Goal: Information Seeking & Learning: Compare options

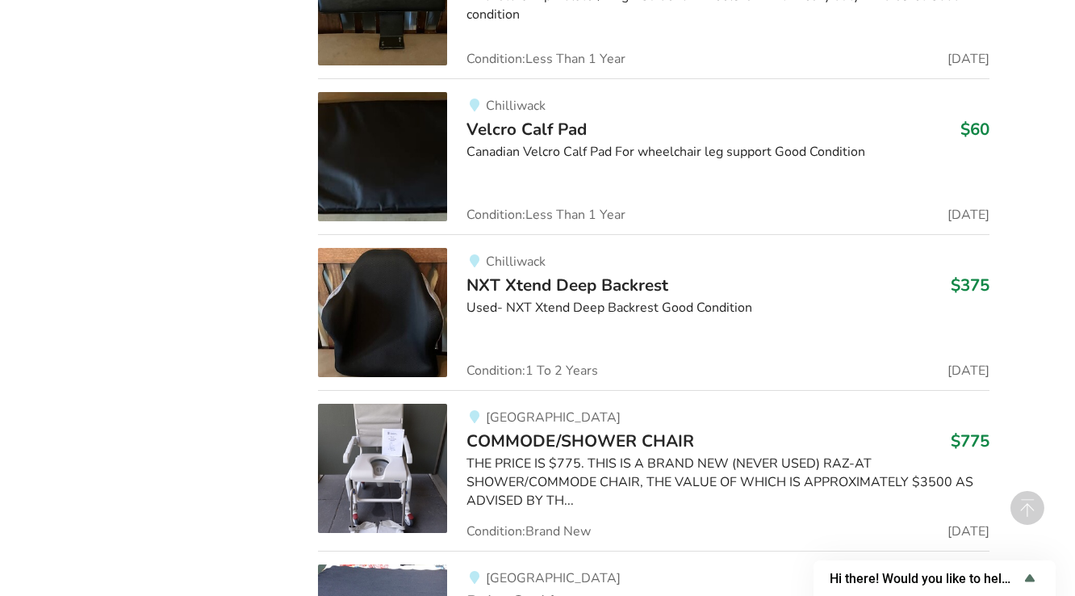
scroll to position [4630, 0]
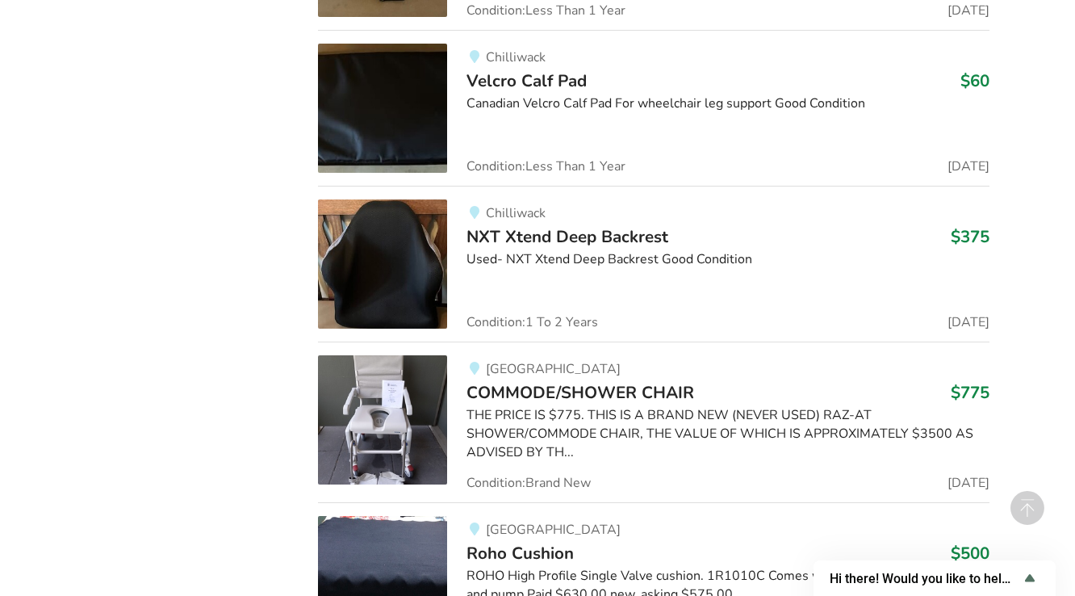
click at [534, 235] on span "NXT Xtend Deep Backrest" at bounding box center [568, 236] width 202 height 23
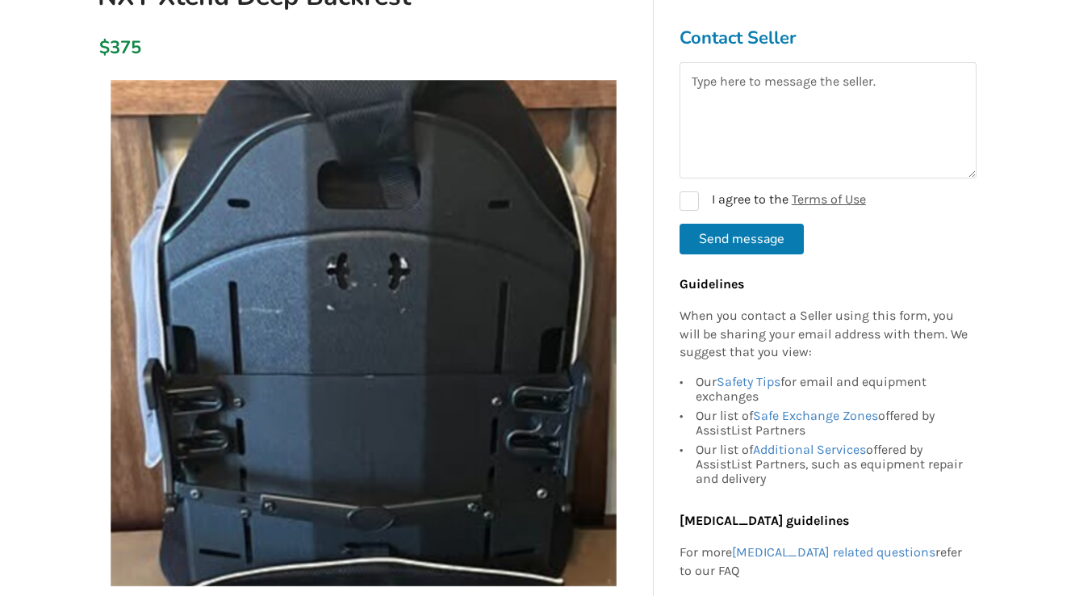
scroll to position [107, 0]
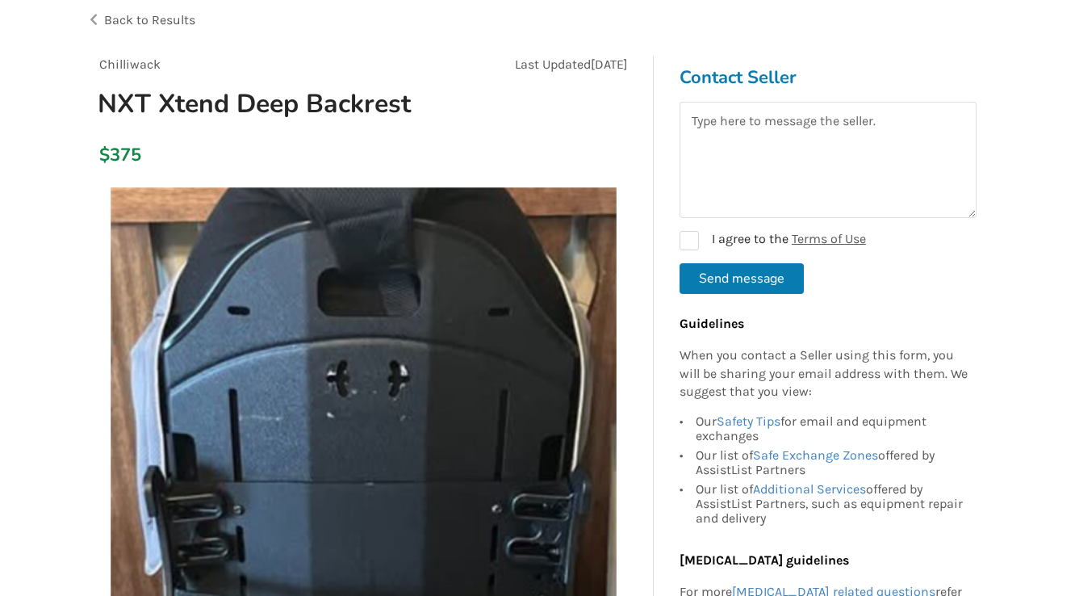
click at [124, 25] on span "Back to Results" at bounding box center [149, 19] width 91 height 15
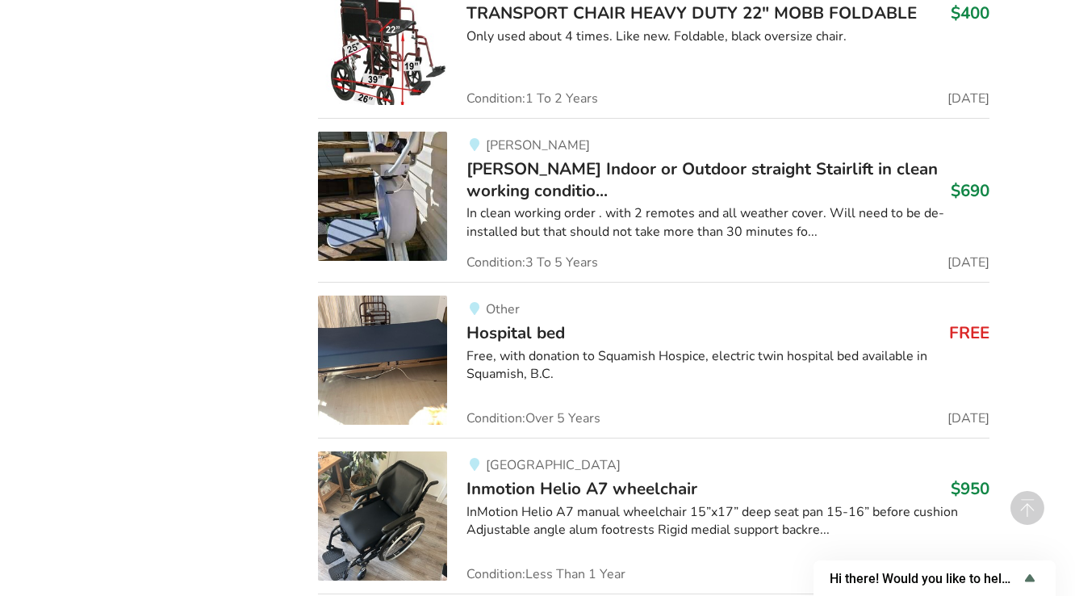
scroll to position [6782, 0]
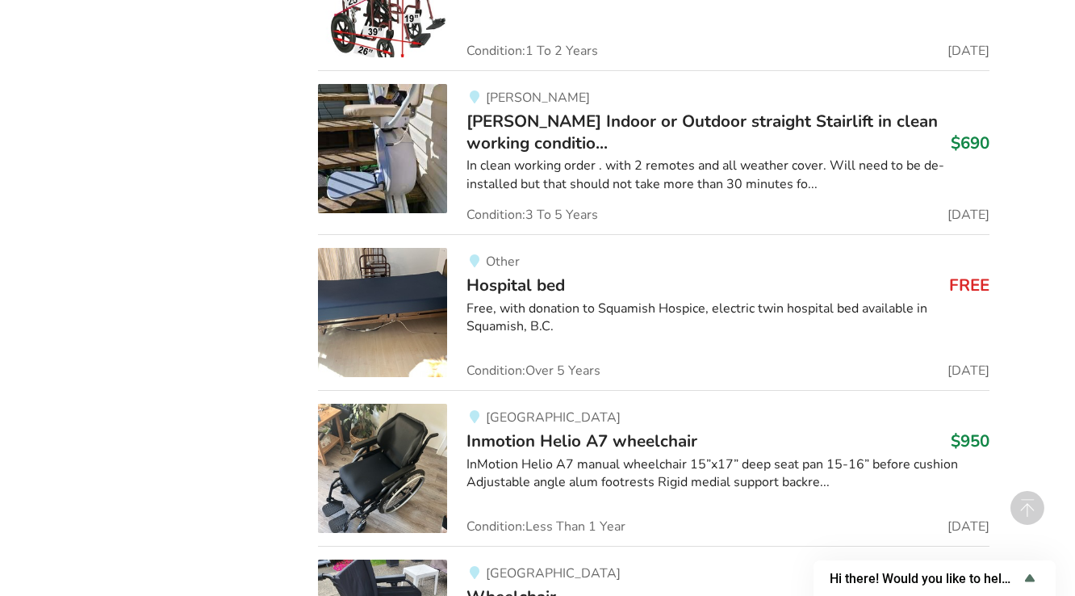
click at [509, 277] on span "Hospital bed" at bounding box center [516, 285] width 98 height 23
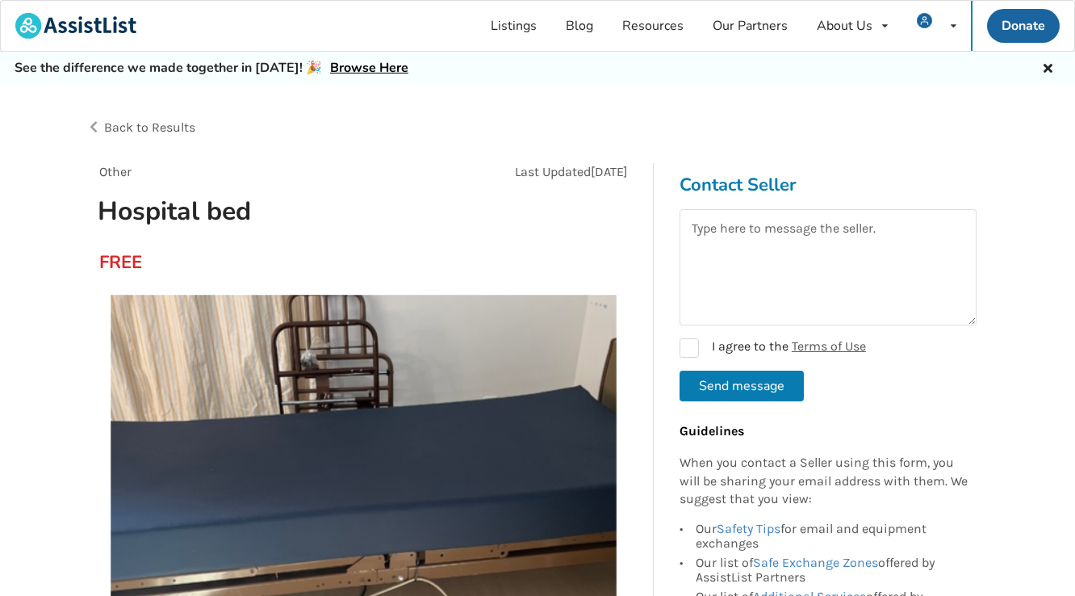
click at [125, 126] on span "Back to Results" at bounding box center [149, 126] width 91 height 15
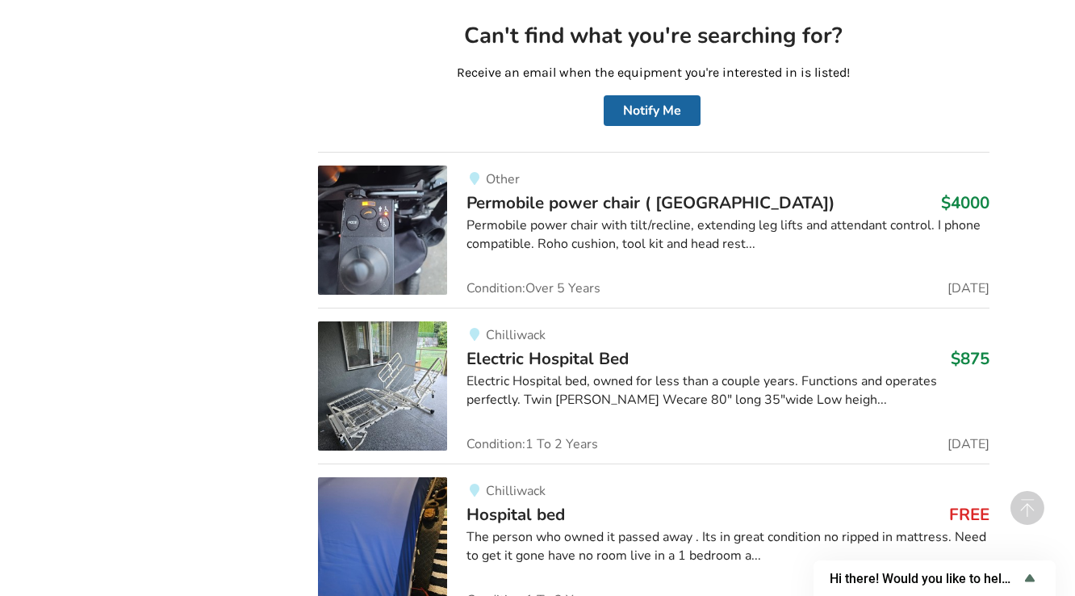
scroll to position [12276, 0]
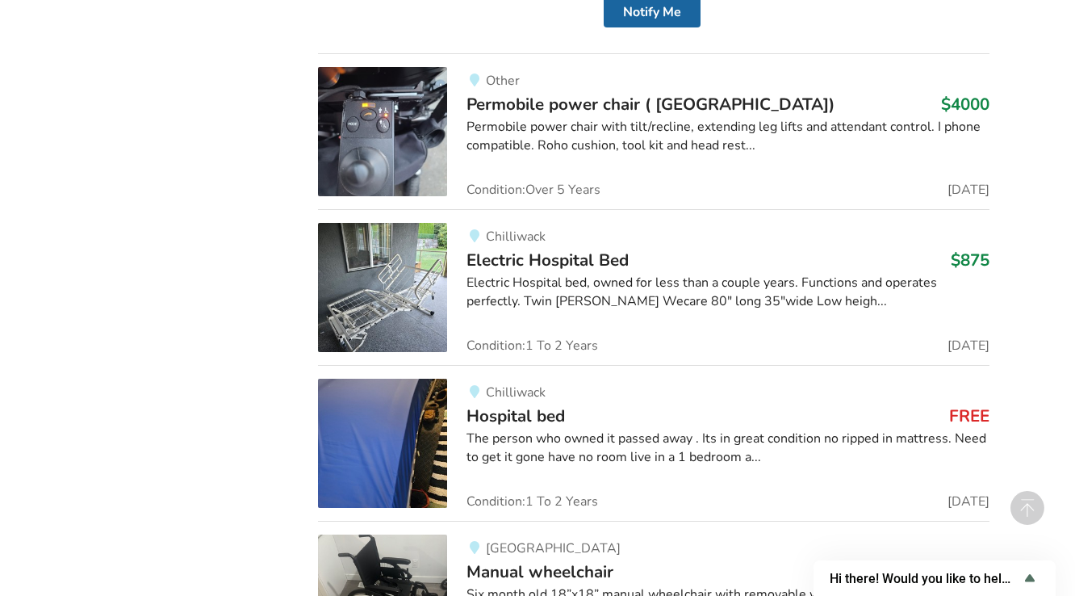
click at [527, 93] on span "Permobile power chair ( [GEOGRAPHIC_DATA])" at bounding box center [651, 104] width 368 height 23
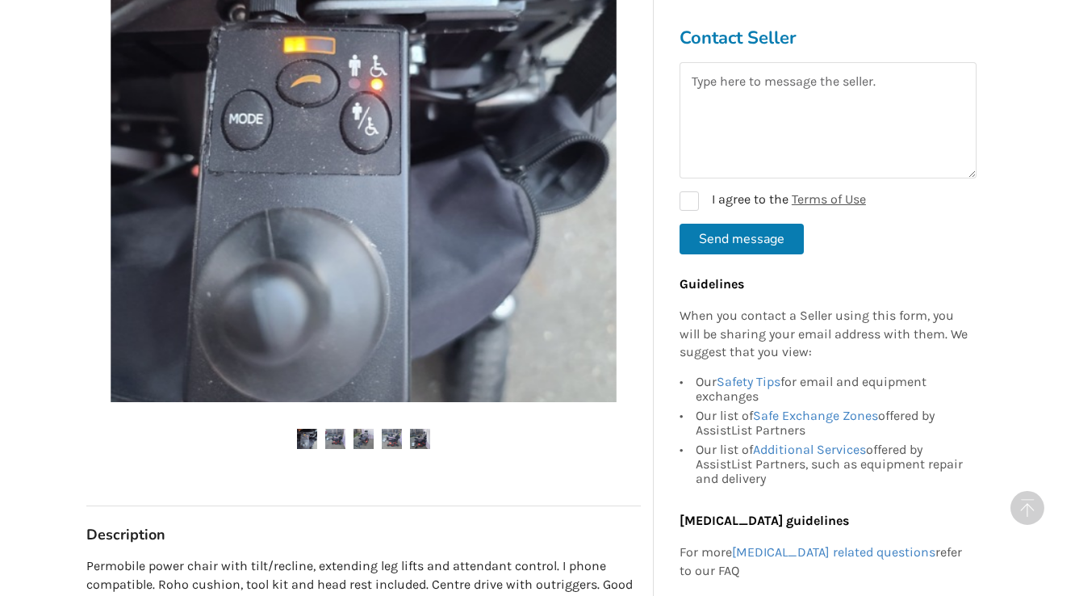
scroll to position [430, 0]
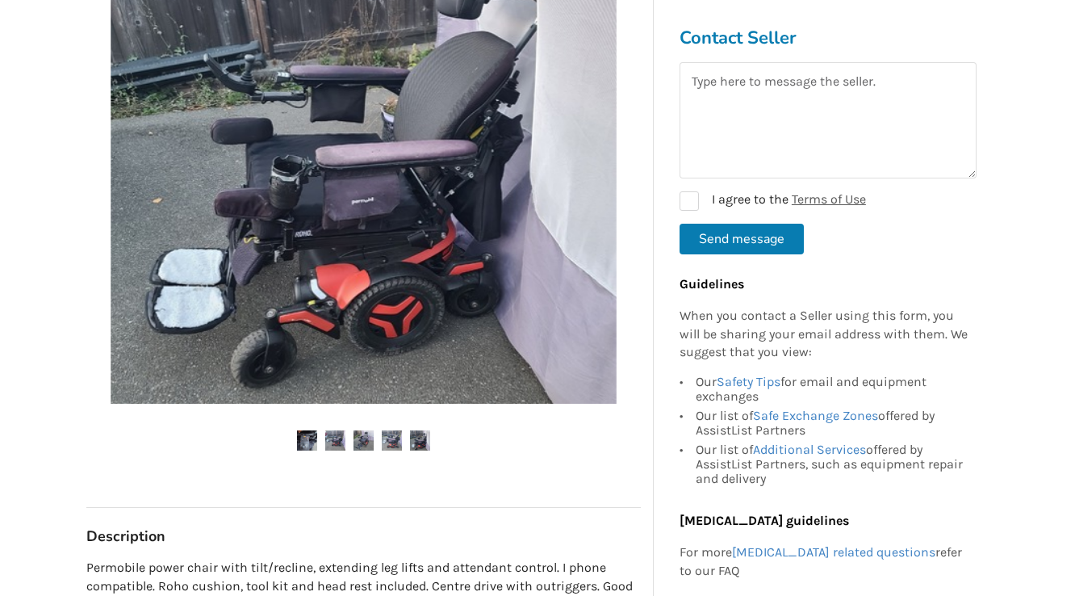
click at [328, 306] on img at bounding box center [364, 150] width 506 height 506
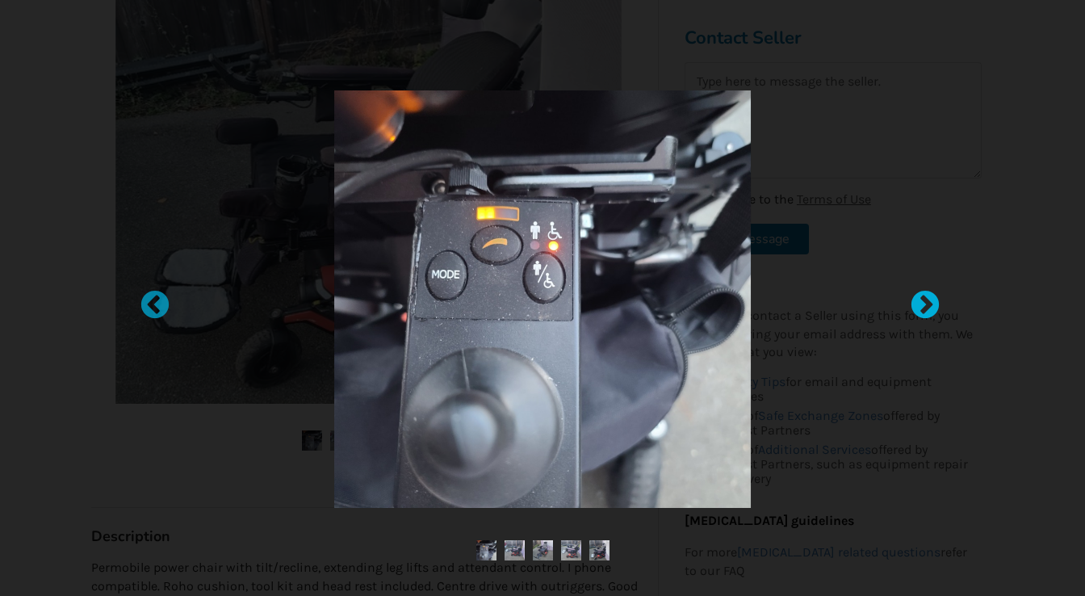
click at [923, 300] on div at bounding box center [917, 298] width 16 height 16
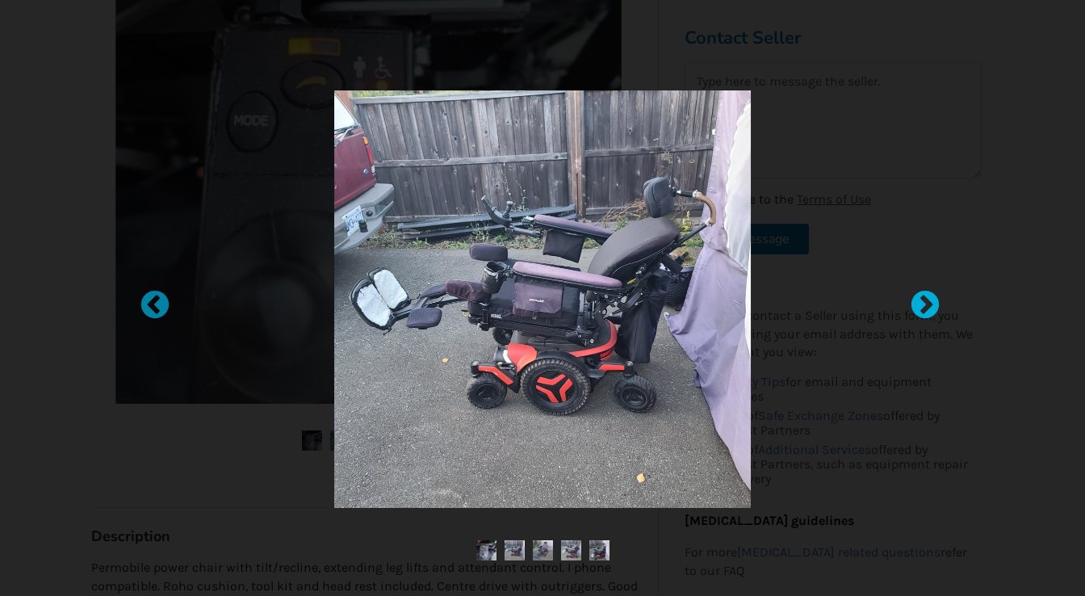
click at [923, 300] on div at bounding box center [917, 298] width 16 height 16
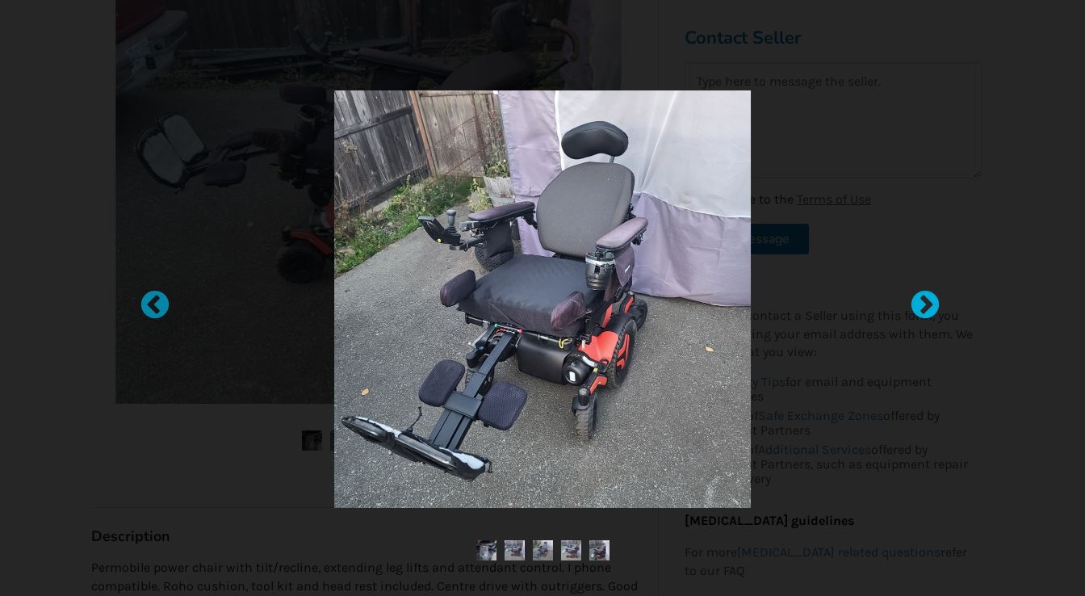
click at [923, 300] on div at bounding box center [917, 298] width 16 height 16
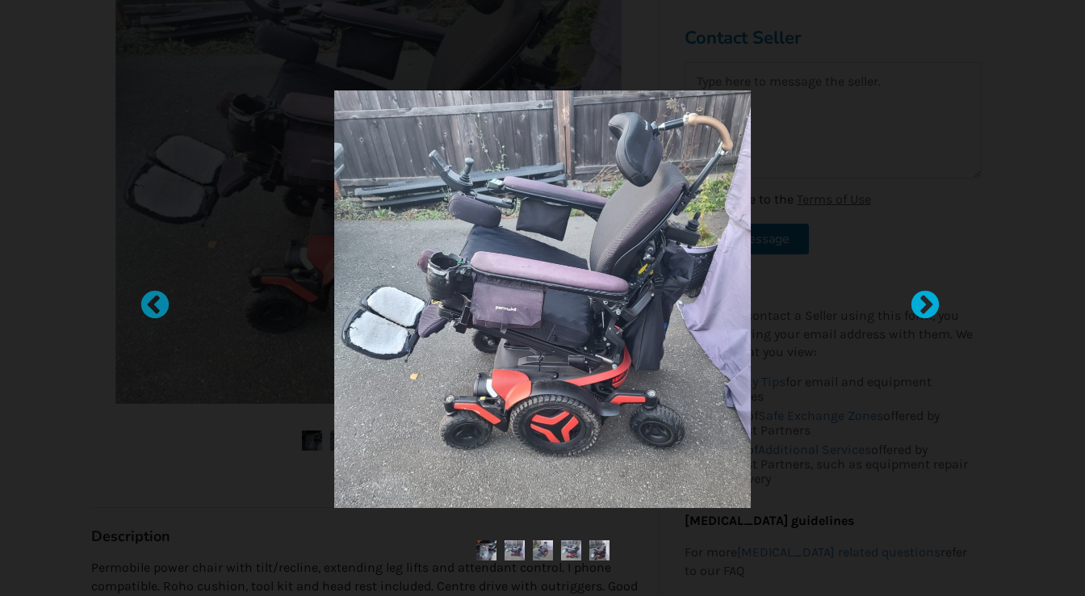
click at [923, 300] on div at bounding box center [917, 298] width 16 height 16
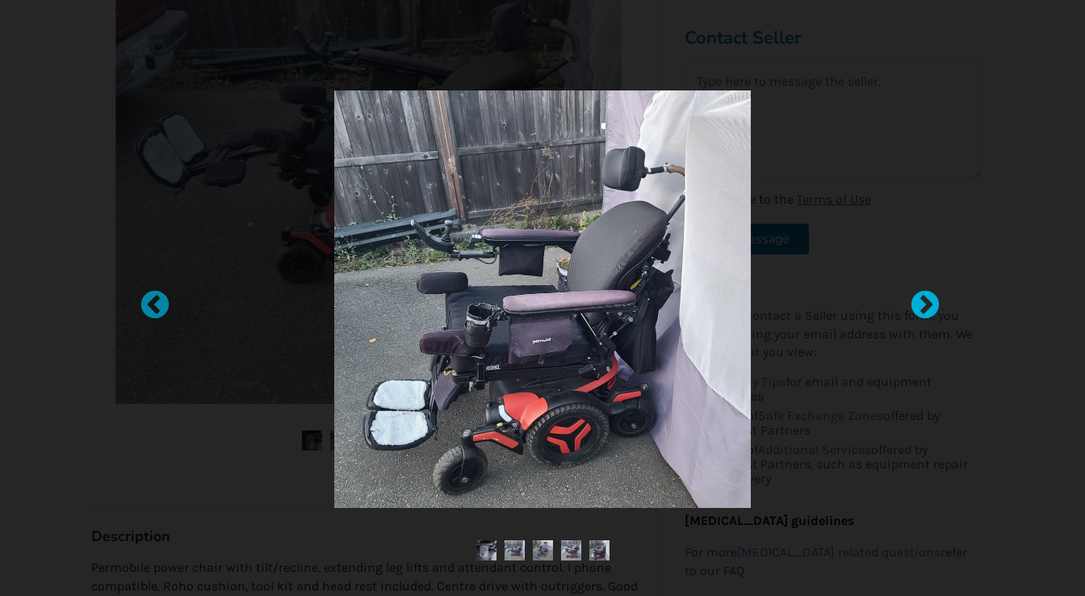
click at [923, 300] on div at bounding box center [917, 298] width 16 height 16
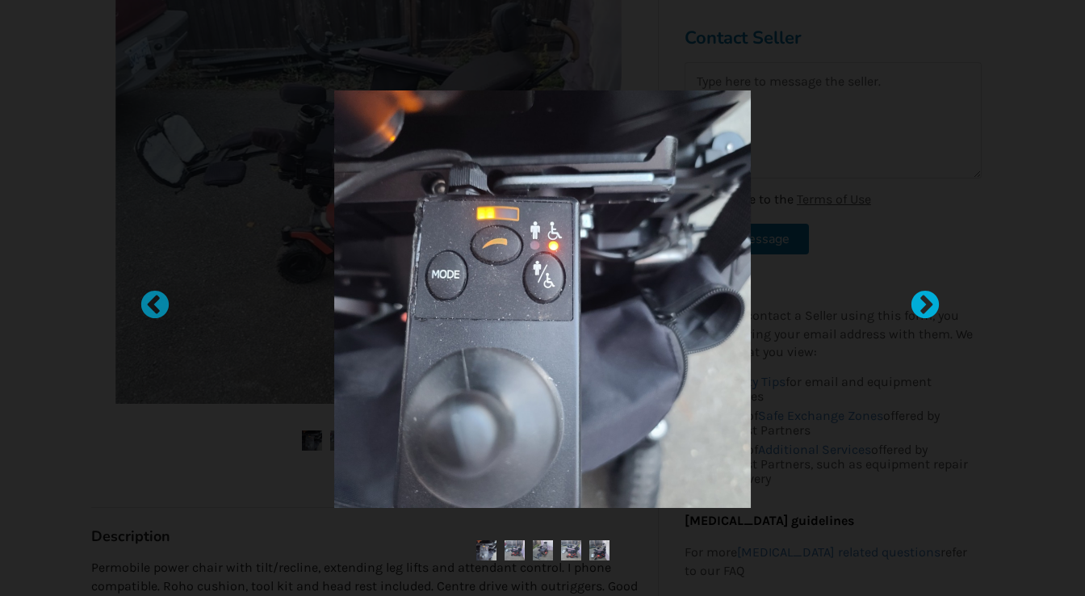
click at [923, 300] on div at bounding box center [917, 298] width 16 height 16
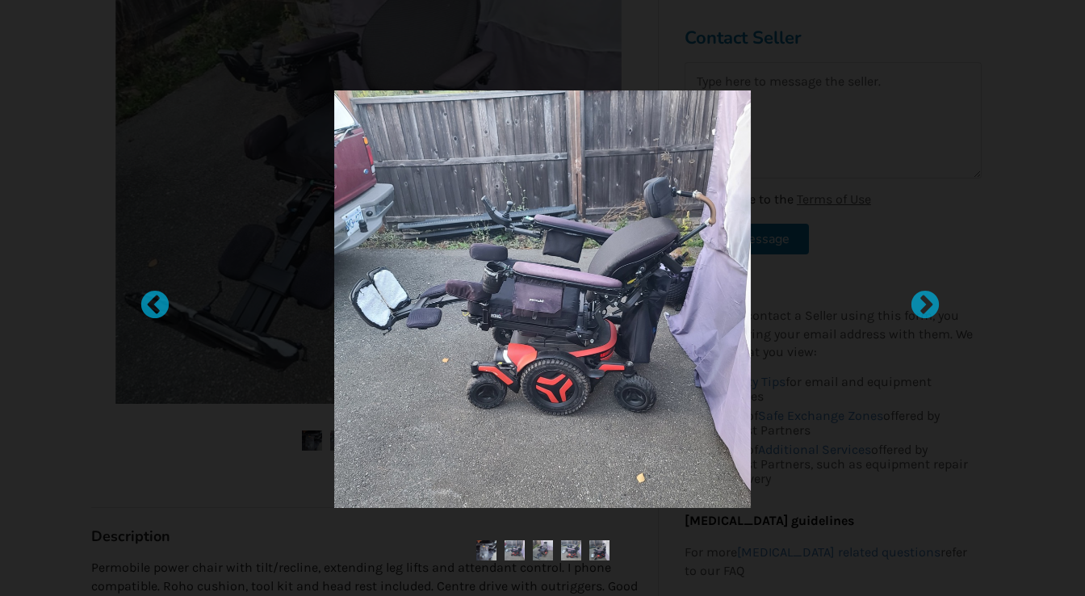
click at [31, 86] on div at bounding box center [542, 298] width 1085 height 596
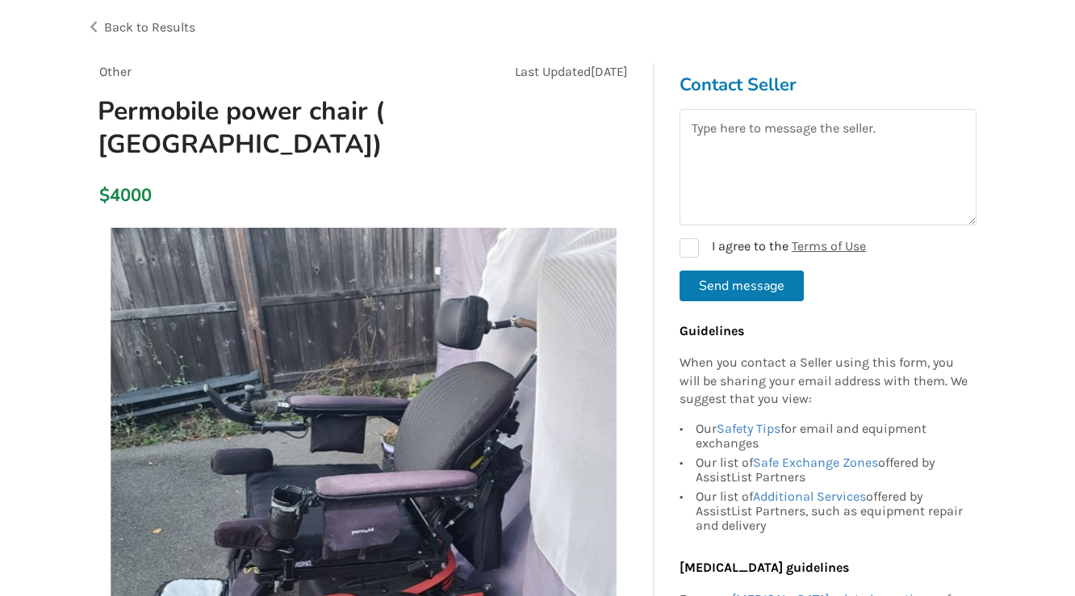
scroll to position [0, 0]
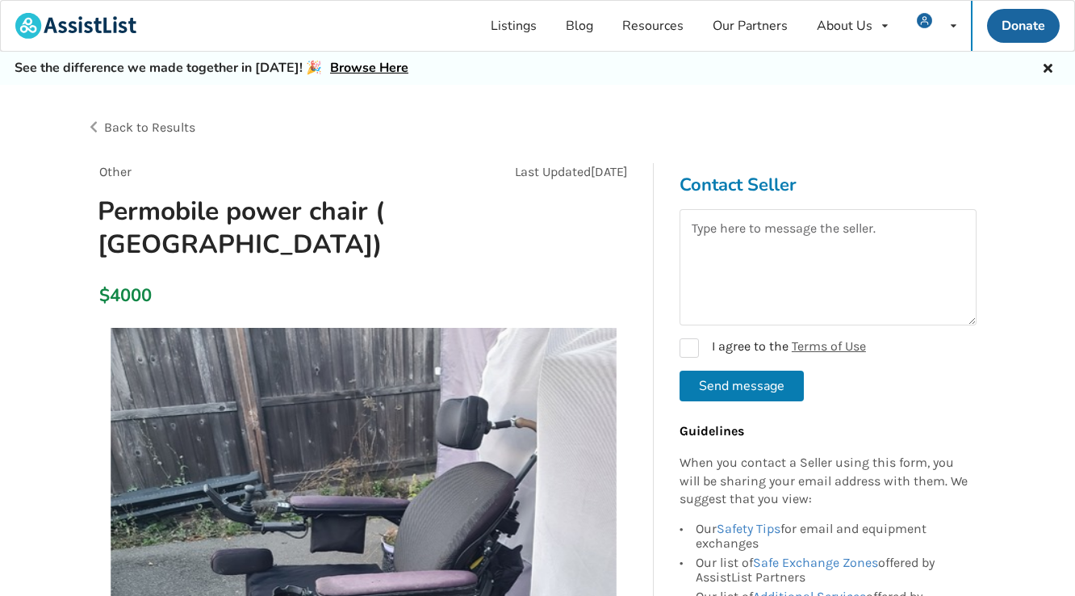
click at [129, 128] on span "Back to Results" at bounding box center [149, 126] width 91 height 15
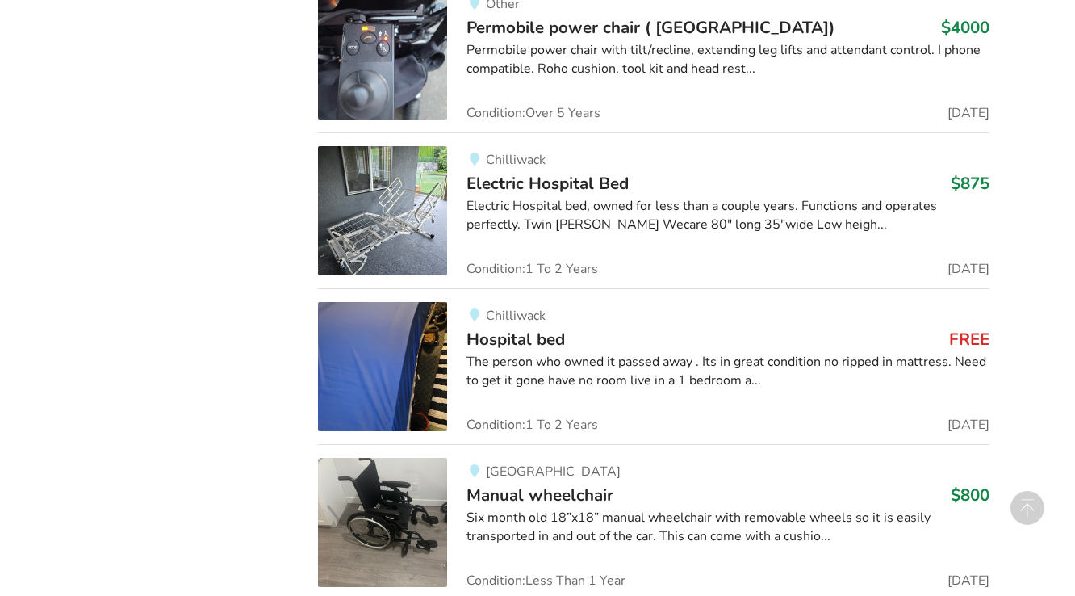
scroll to position [12384, 0]
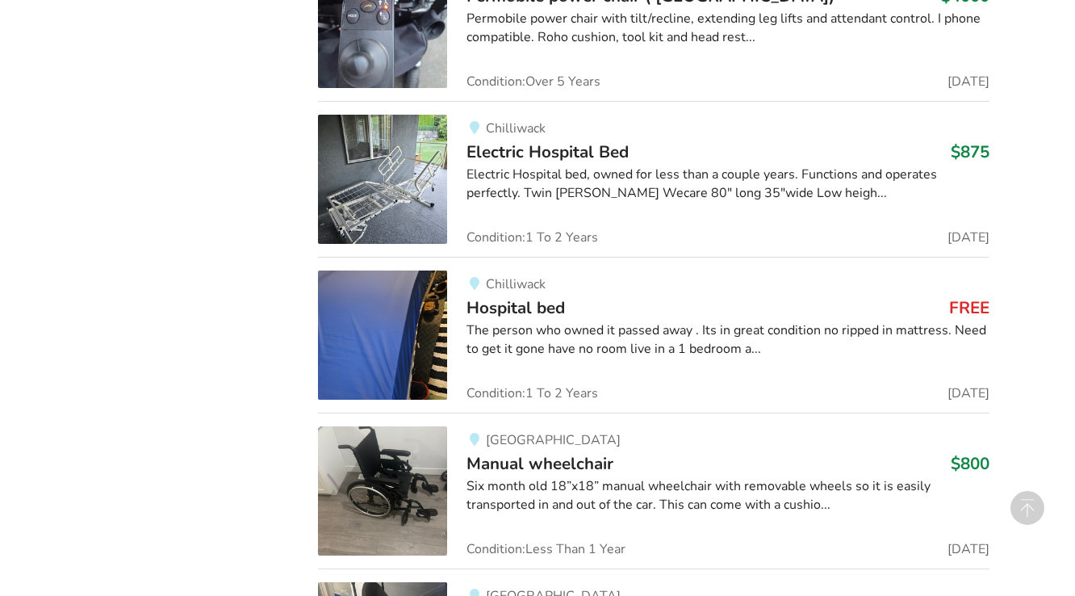
click at [513, 296] on span "Hospital bed" at bounding box center [516, 307] width 98 height 23
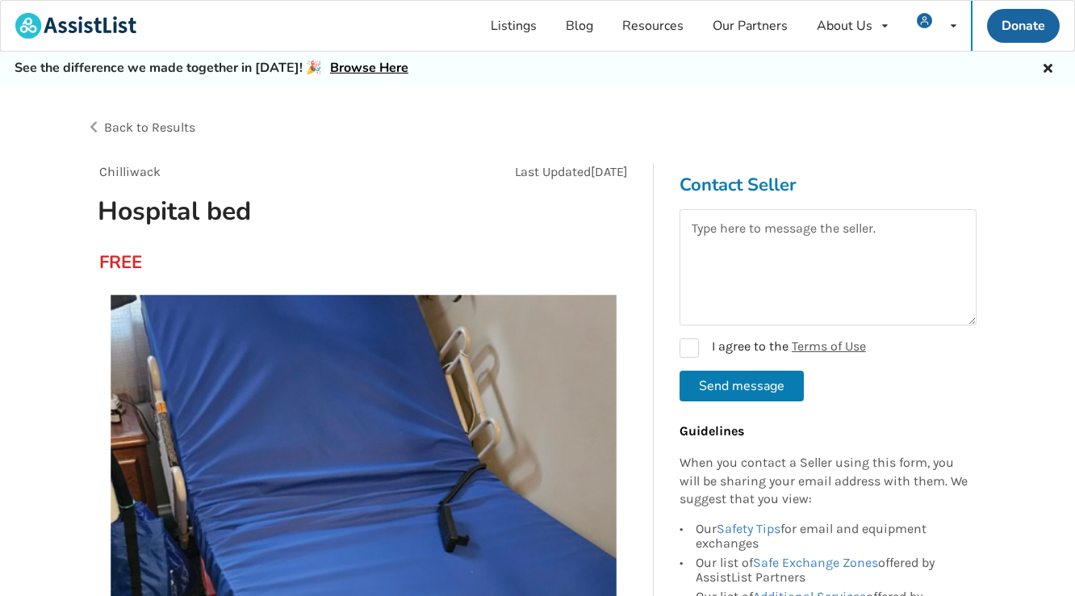
click at [121, 128] on span "Back to Results" at bounding box center [149, 126] width 91 height 15
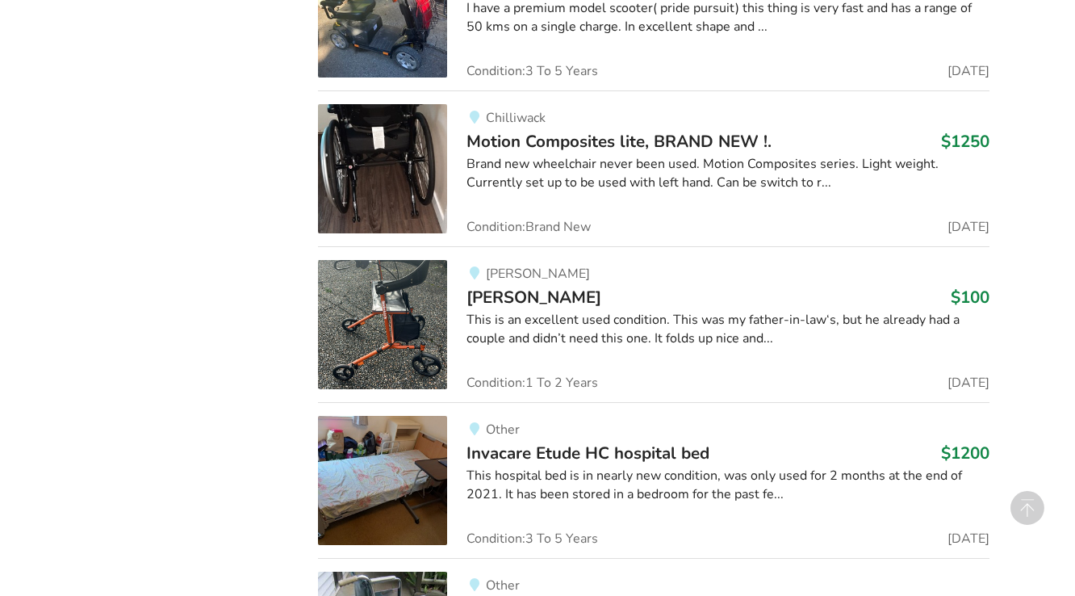
scroll to position [13460, 0]
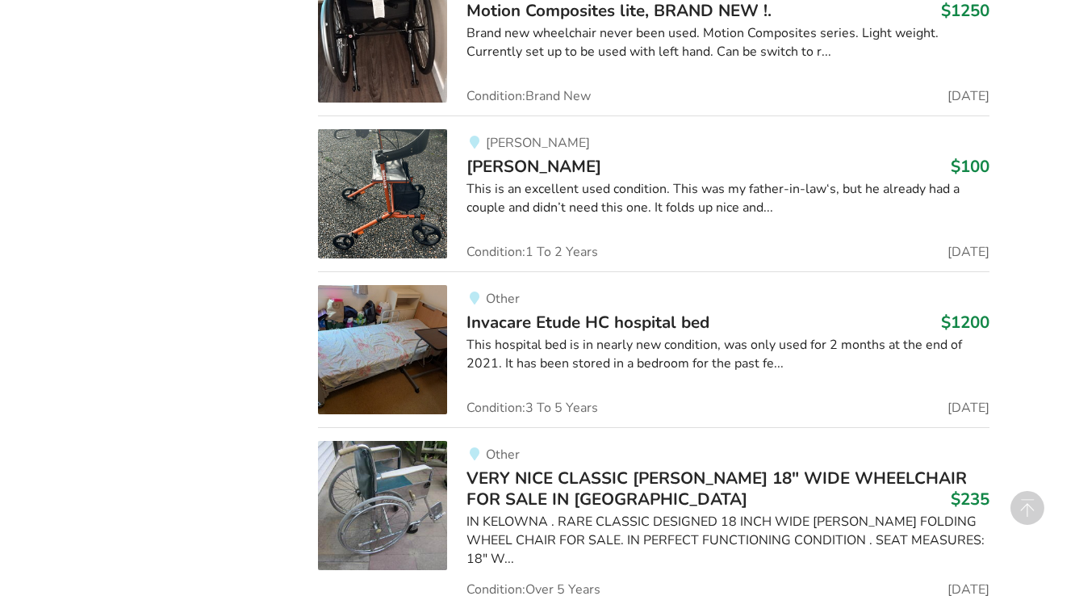
click at [499, 311] on span "Invacare Etude HC hospital bed" at bounding box center [588, 322] width 243 height 23
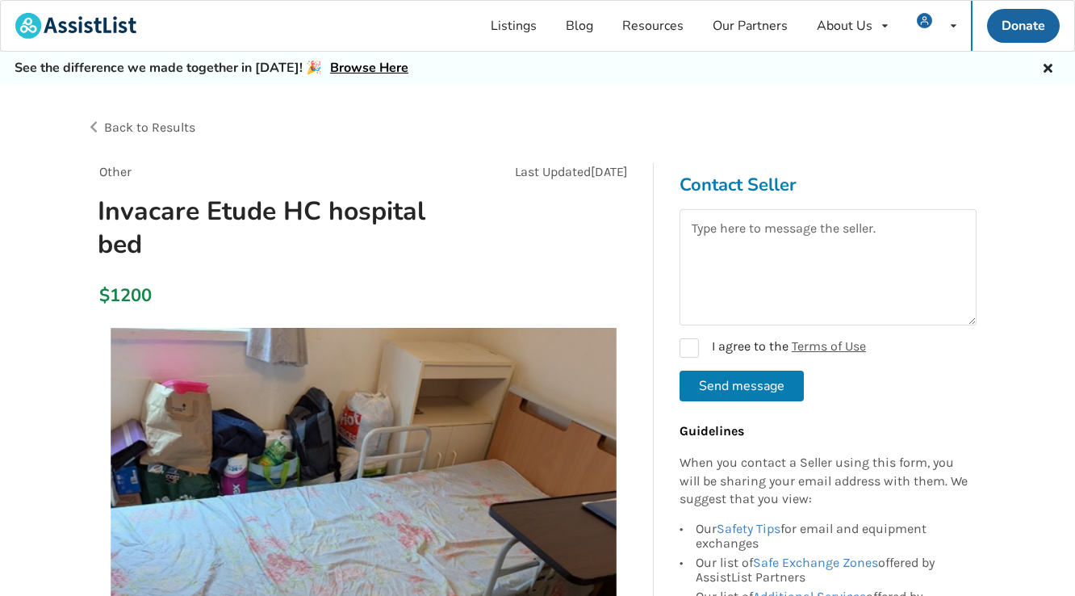
click at [120, 129] on span "Back to Results" at bounding box center [149, 126] width 91 height 15
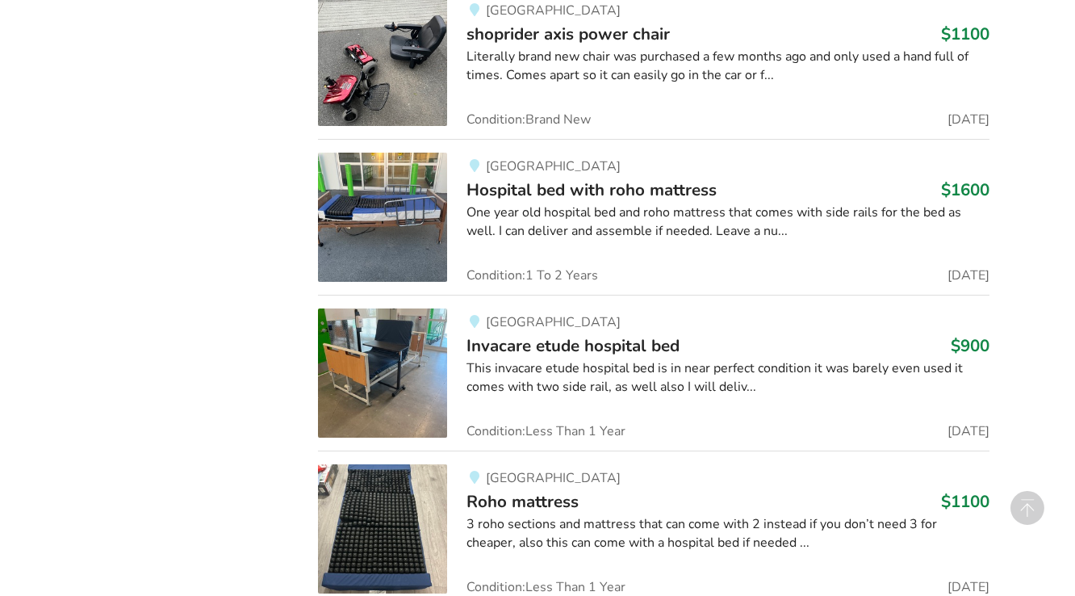
scroll to position [14740, 0]
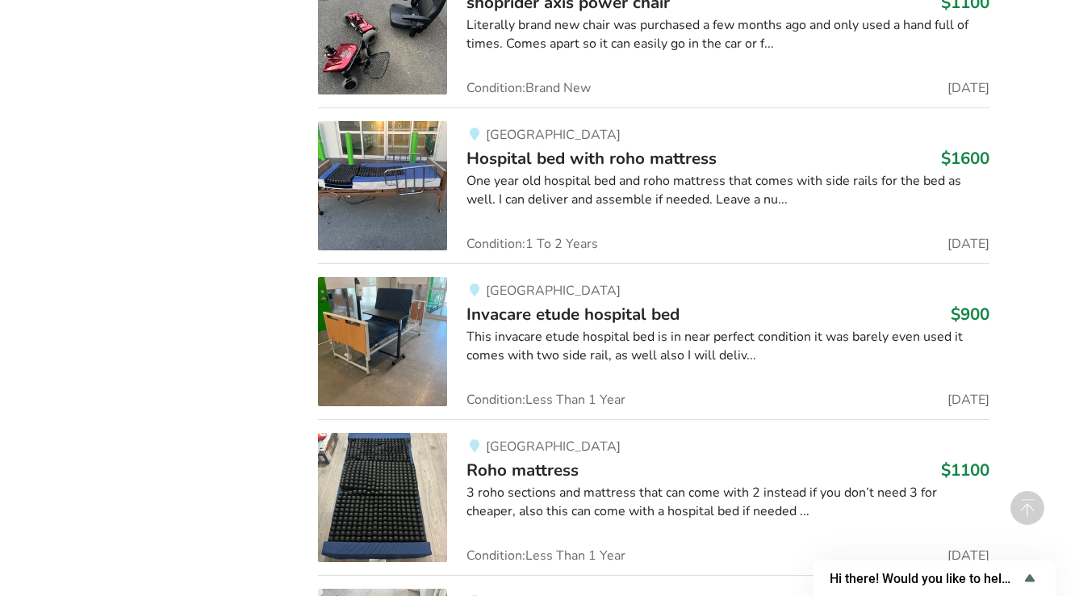
click at [519, 303] on span "Invacare etude hospital bed" at bounding box center [573, 314] width 213 height 23
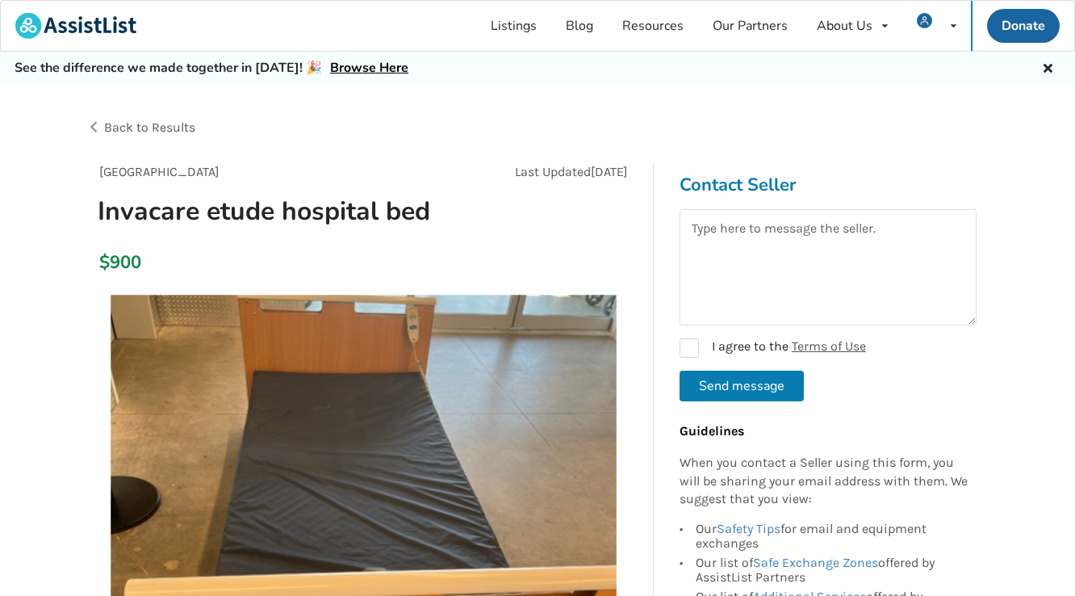
click at [115, 124] on span "Back to Results" at bounding box center [149, 126] width 91 height 15
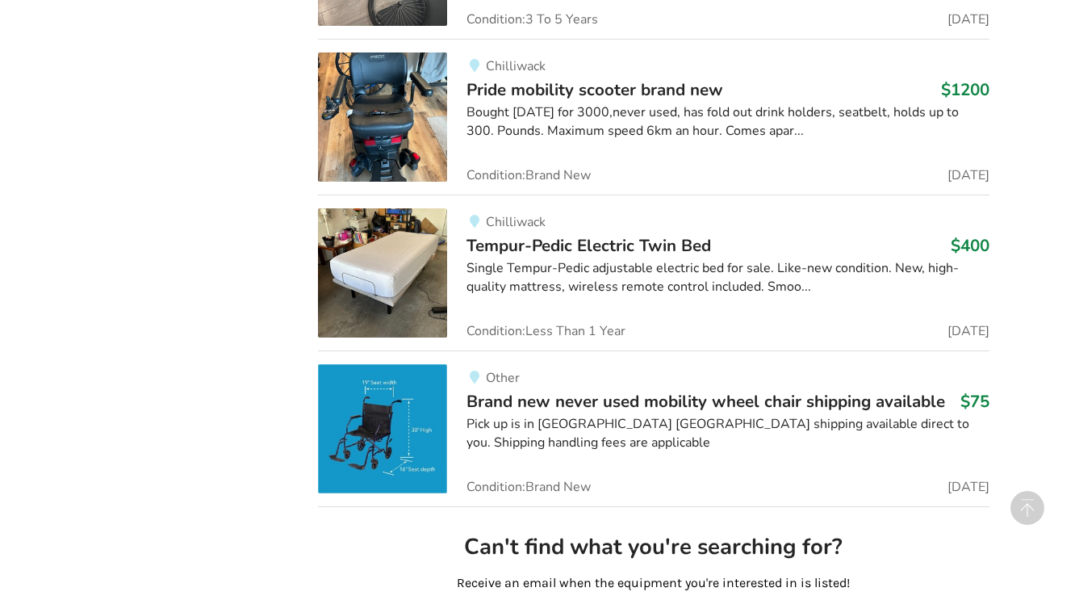
scroll to position [15600, 0]
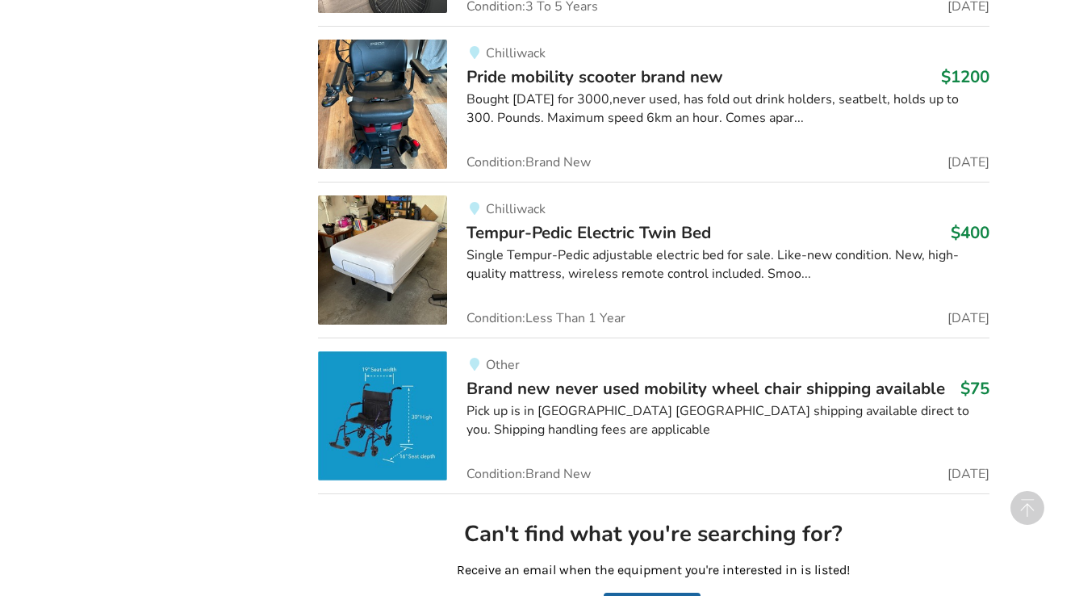
click at [497, 221] on span "Tempur-Pedic Electric Twin Bed" at bounding box center [589, 232] width 245 height 23
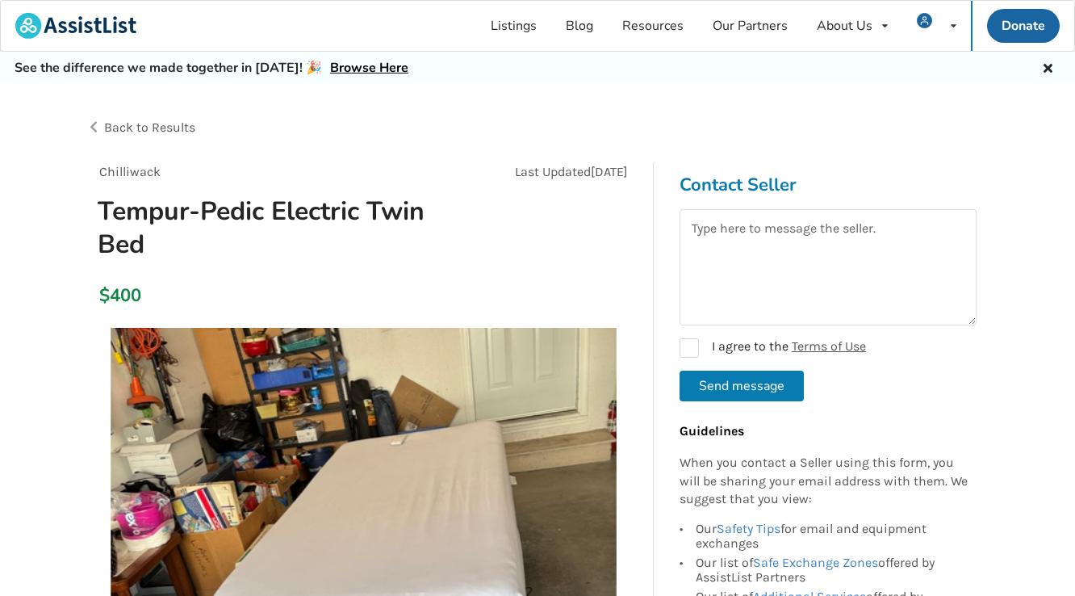
click at [126, 131] on span "Back to Results" at bounding box center [149, 126] width 91 height 15
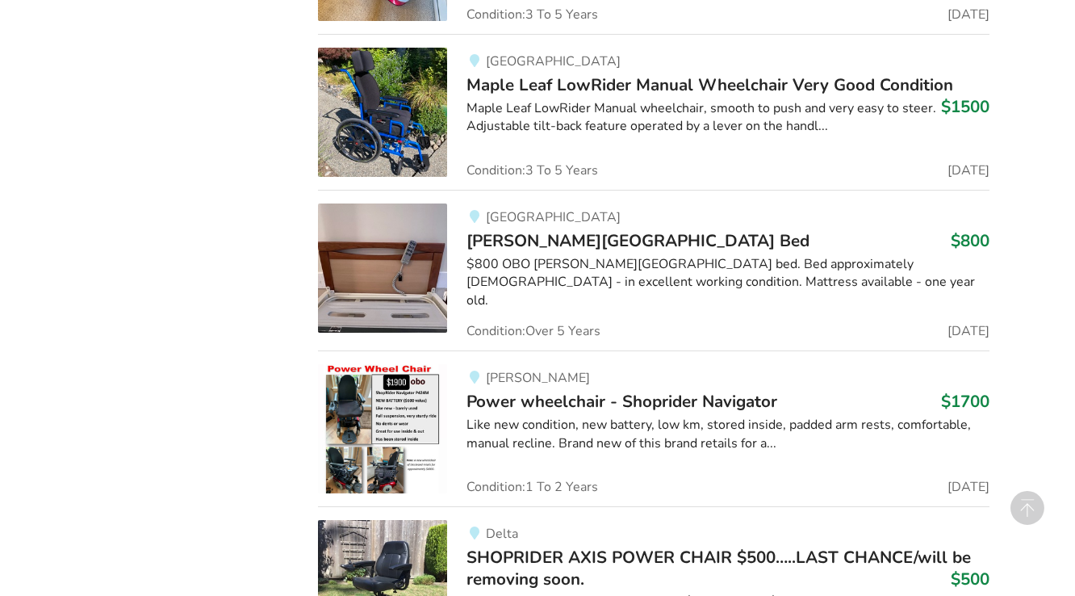
scroll to position [18399, 0]
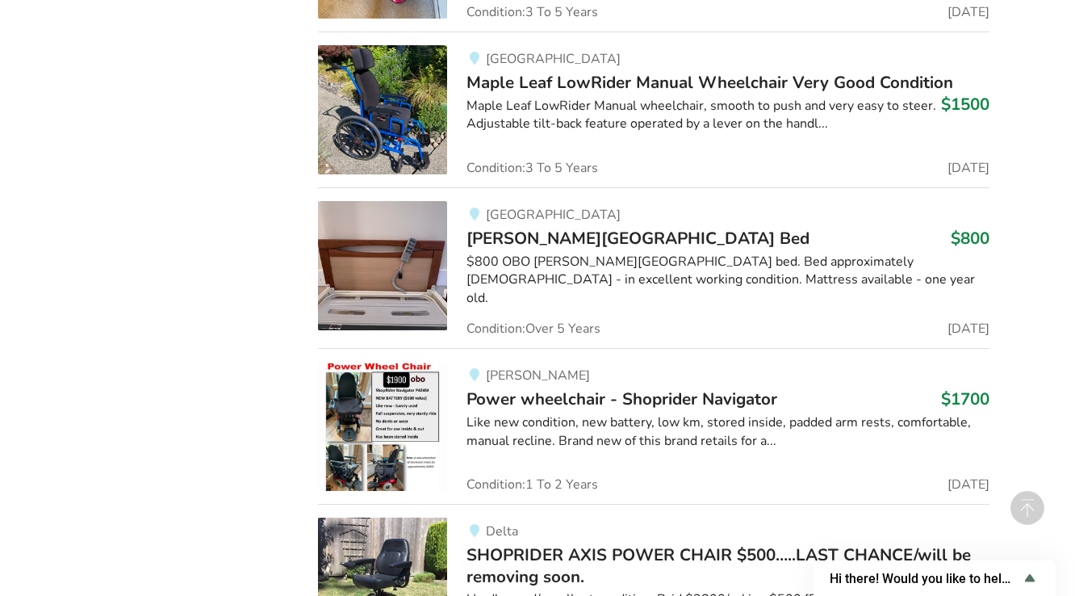
click at [536, 227] on span "[PERSON_NAME][GEOGRAPHIC_DATA] Bed" at bounding box center [638, 238] width 343 height 23
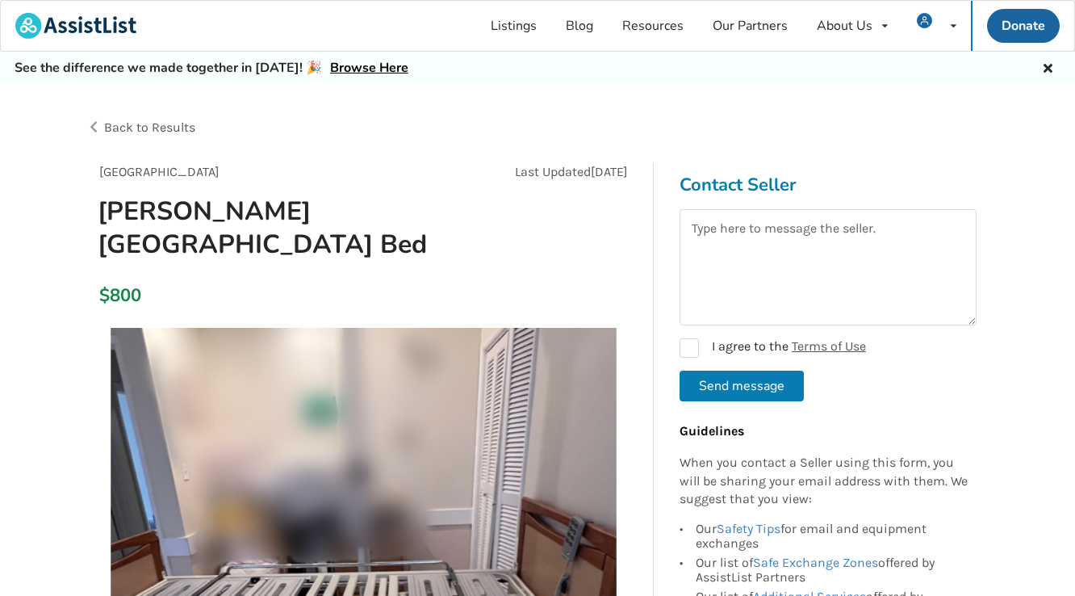
click at [119, 128] on span "Back to Results" at bounding box center [149, 126] width 91 height 15
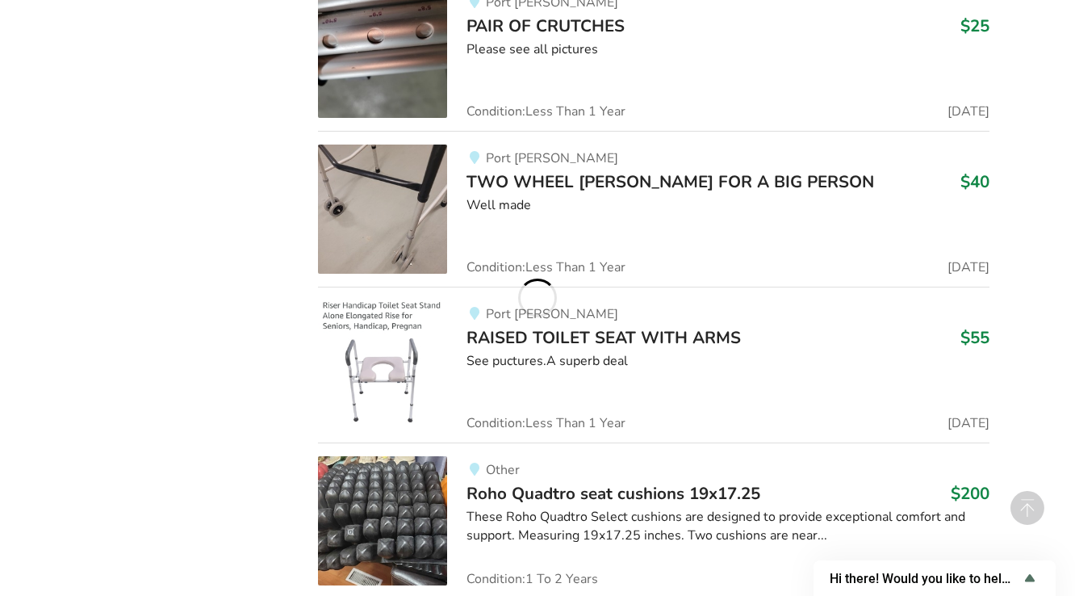
scroll to position [24459, 0]
